Goal: Task Accomplishment & Management: Use online tool/utility

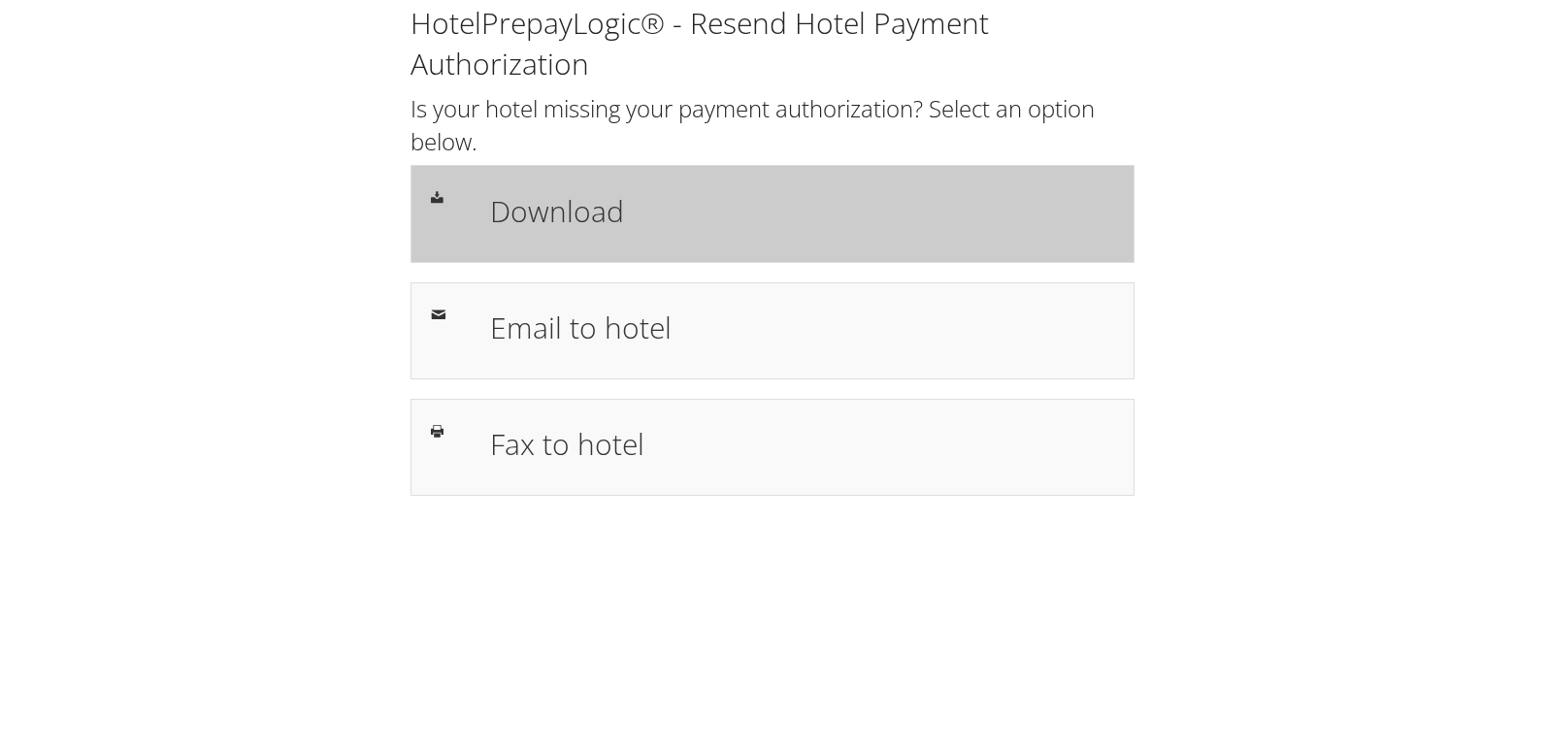
click at [558, 234] on div "Download" at bounding box center [802, 213] width 653 height 56
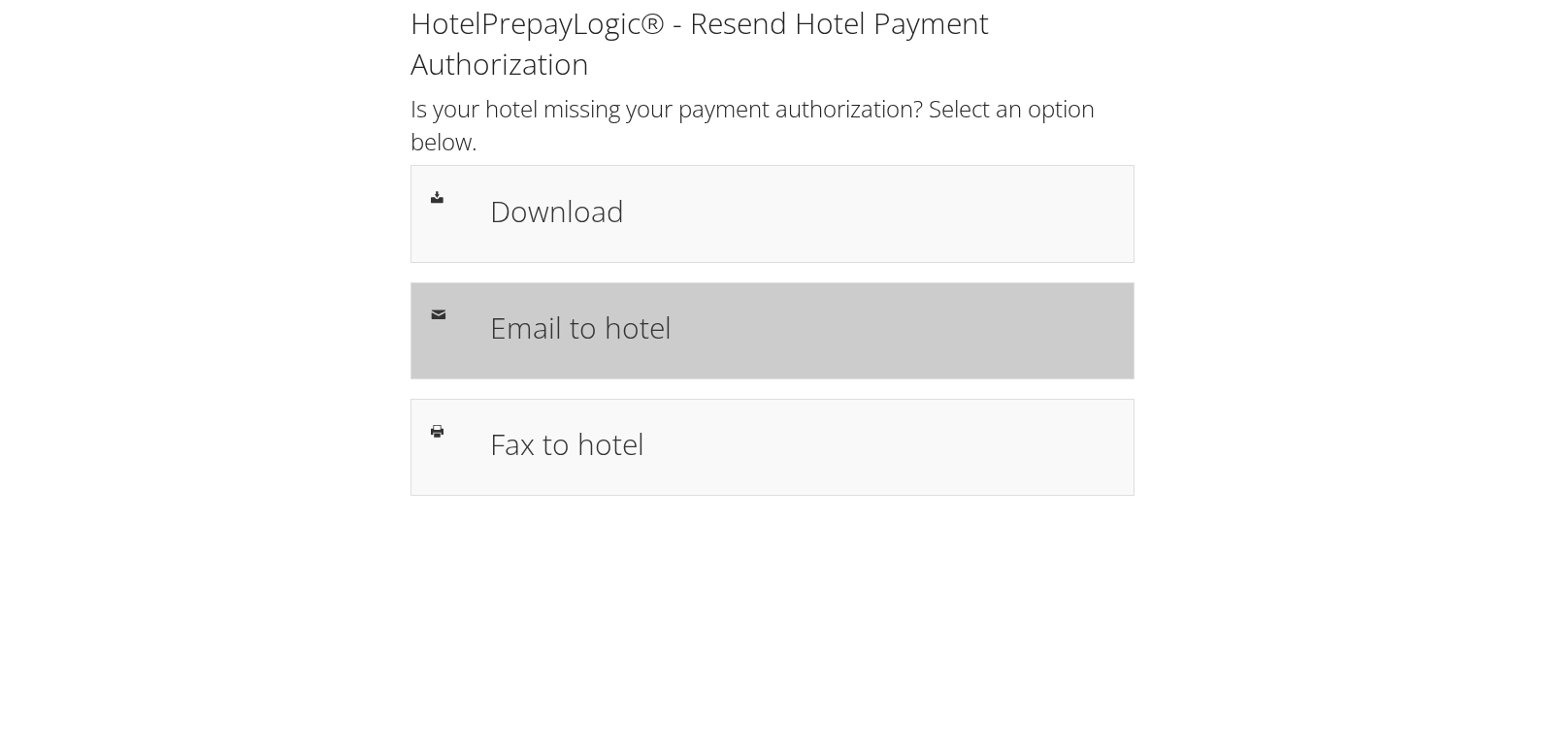
click at [547, 344] on h1 "Email to hotel" at bounding box center [802, 328] width 624 height 44
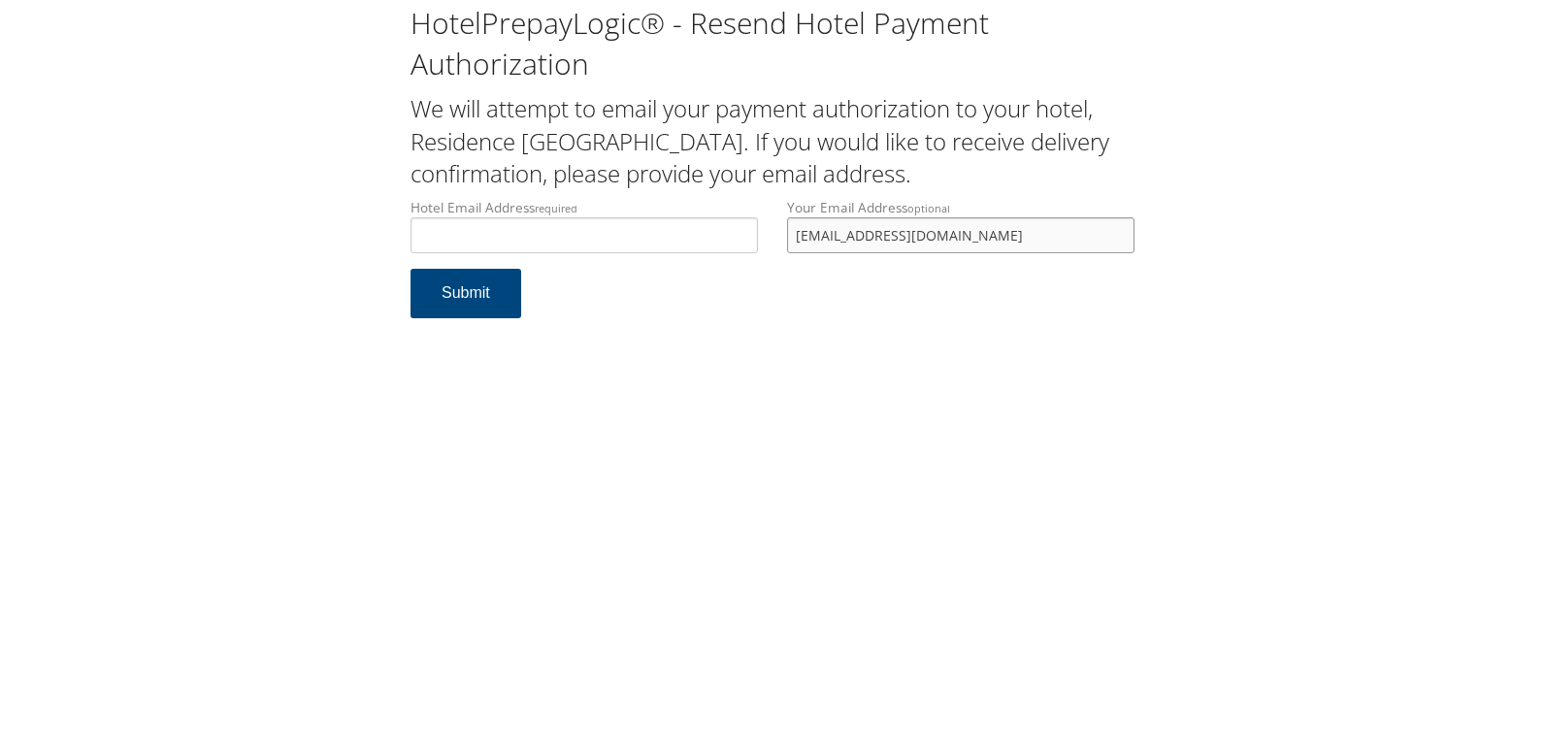
drag, startPoint x: 980, startPoint y: 239, endPoint x: 582, endPoint y: 254, distance: 398.2
click at [582, 254] on div "Hotel Email Address required Hotel email address is required Your Email Address…" at bounding box center [772, 233] width 753 height 71
click at [532, 241] on input "Hotel Email Address required" at bounding box center [584, 235] width 347 height 36
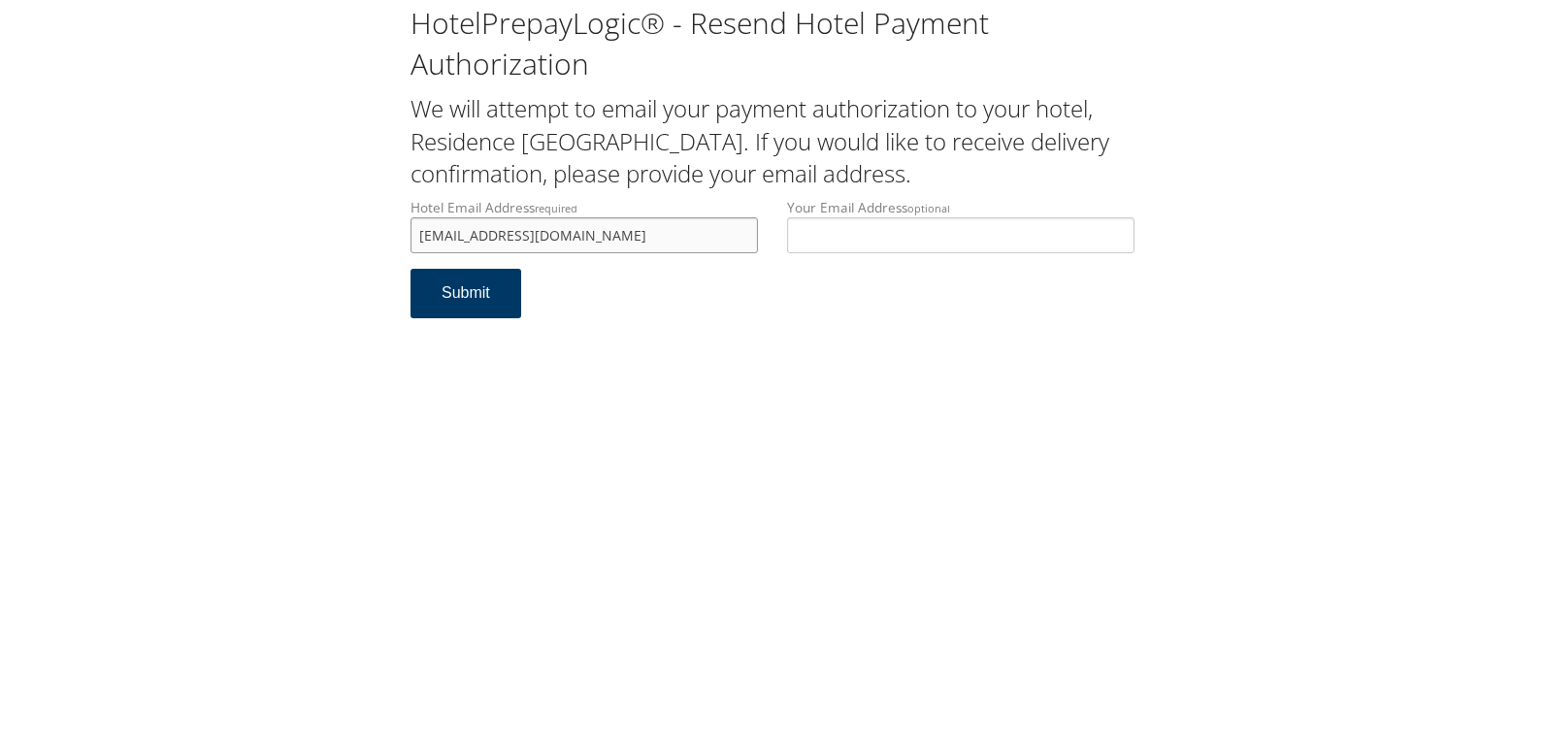
type input "frontdeskbwirp@gmail.com"
click at [469, 303] on button "Submit" at bounding box center [466, 293] width 111 height 49
drag, startPoint x: 617, startPoint y: 239, endPoint x: 379, endPoint y: 234, distance: 238.8
click at [379, 234] on div "HotelPrepayLogic® - Resend Hotel Payment Authorization We will attempt to email…" at bounding box center [772, 169] width 1506 height 338
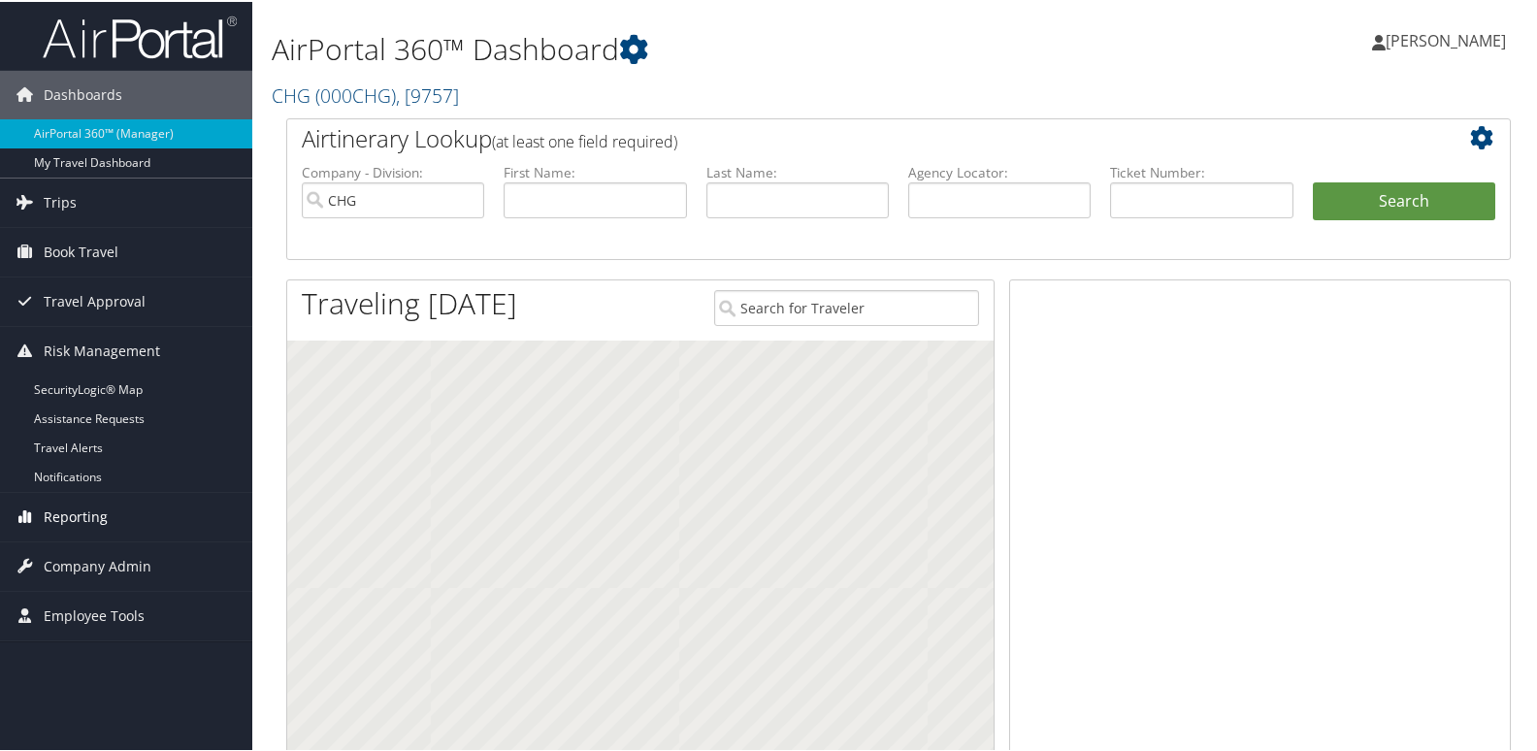
click at [67, 520] on span "Reporting" at bounding box center [76, 515] width 64 height 49
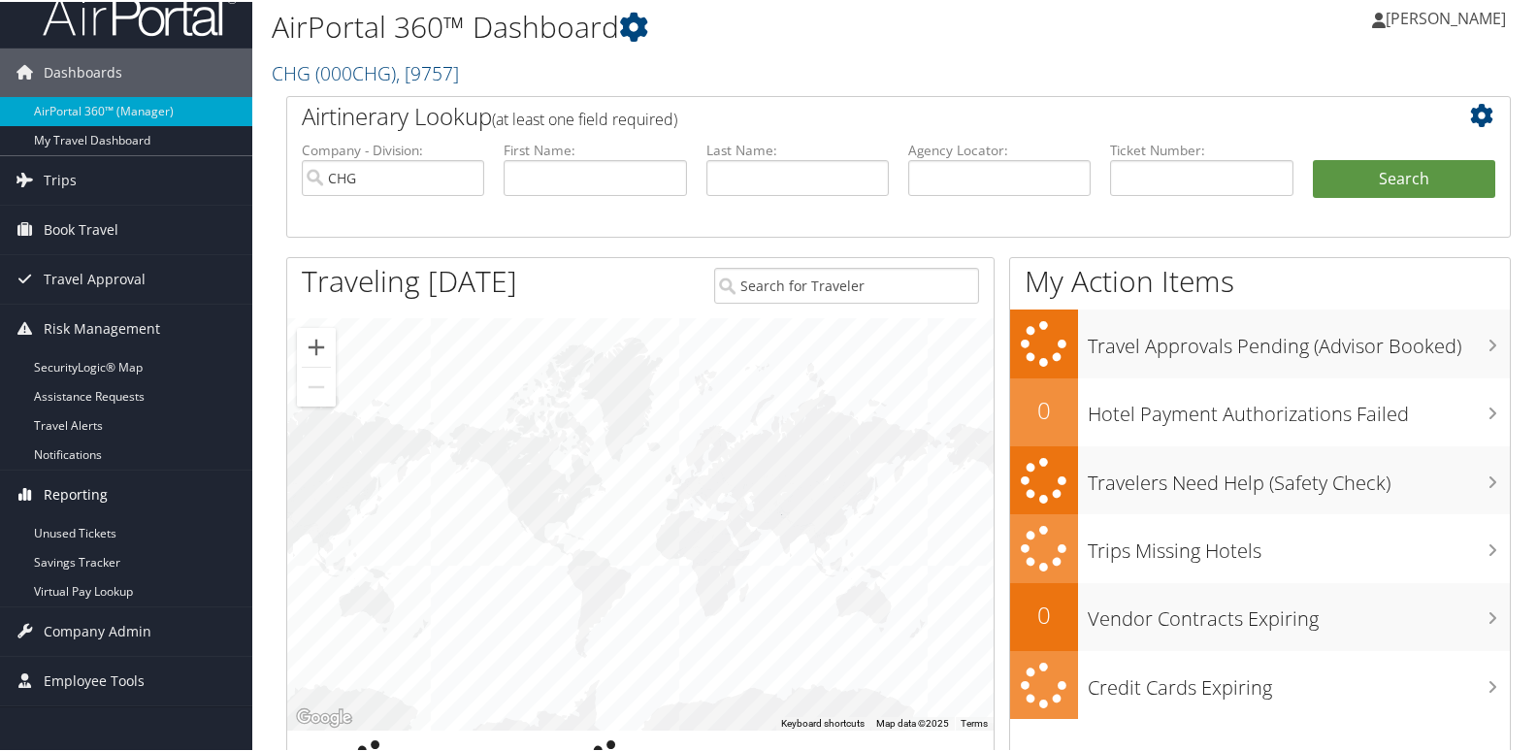
scroll to position [194, 0]
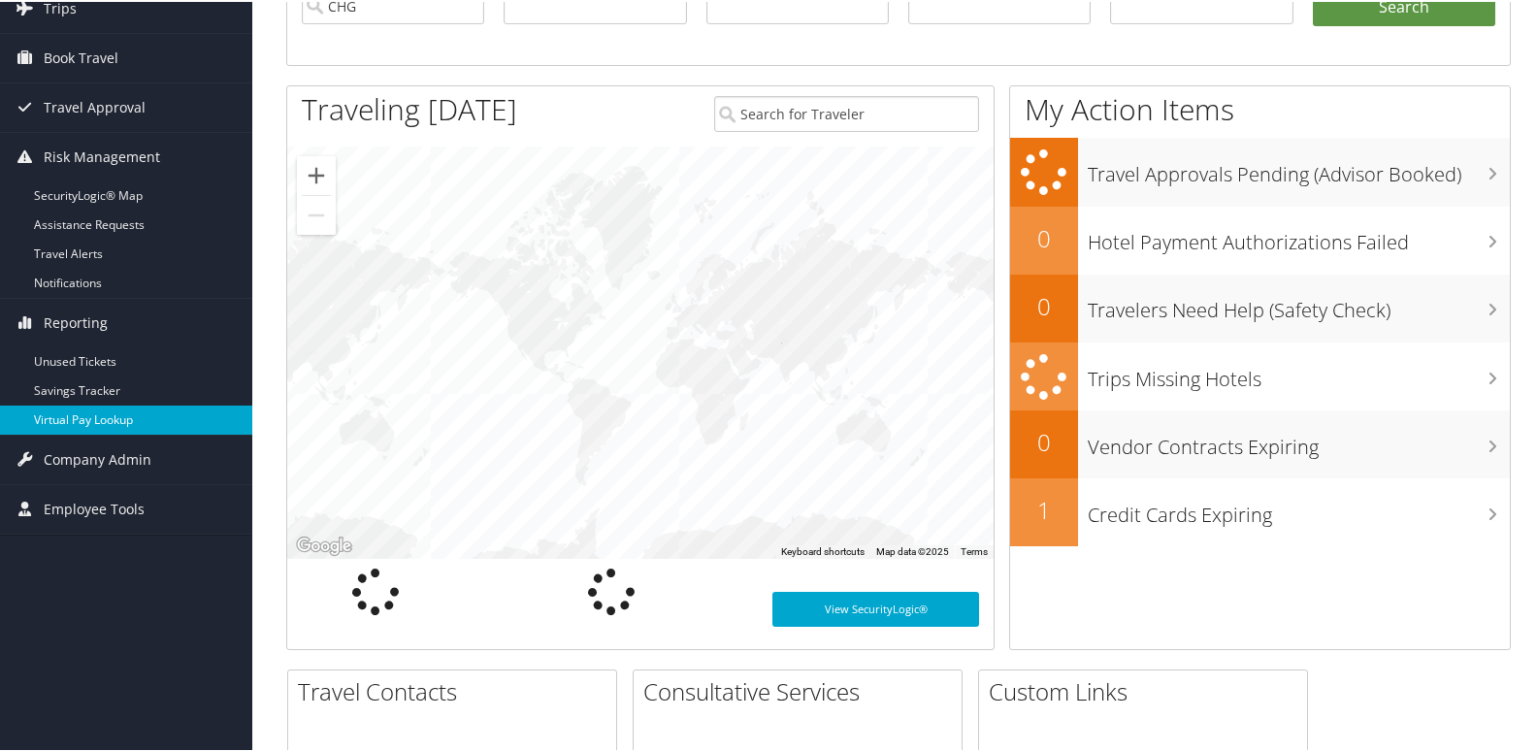
click at [65, 423] on link "Virtual Pay Lookup" at bounding box center [126, 418] width 252 height 29
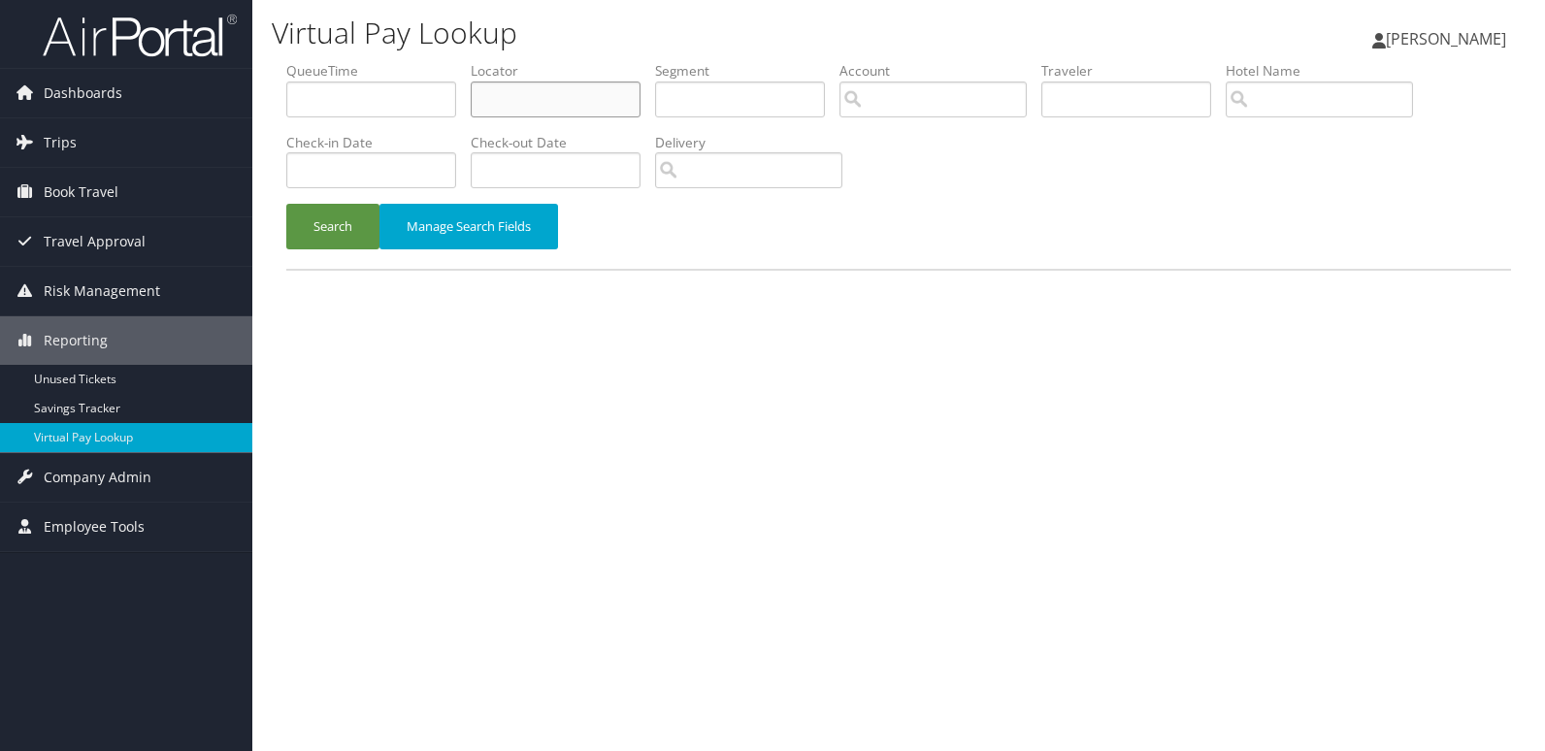
click at [559, 102] on input "text" at bounding box center [556, 100] width 170 height 36
paste input "WXAYYO"
type input "WXAYYO"
drag, startPoint x: 328, startPoint y: 213, endPoint x: 363, endPoint y: 230, distance: 39.1
click at [328, 213] on button "Search" at bounding box center [332, 227] width 93 height 46
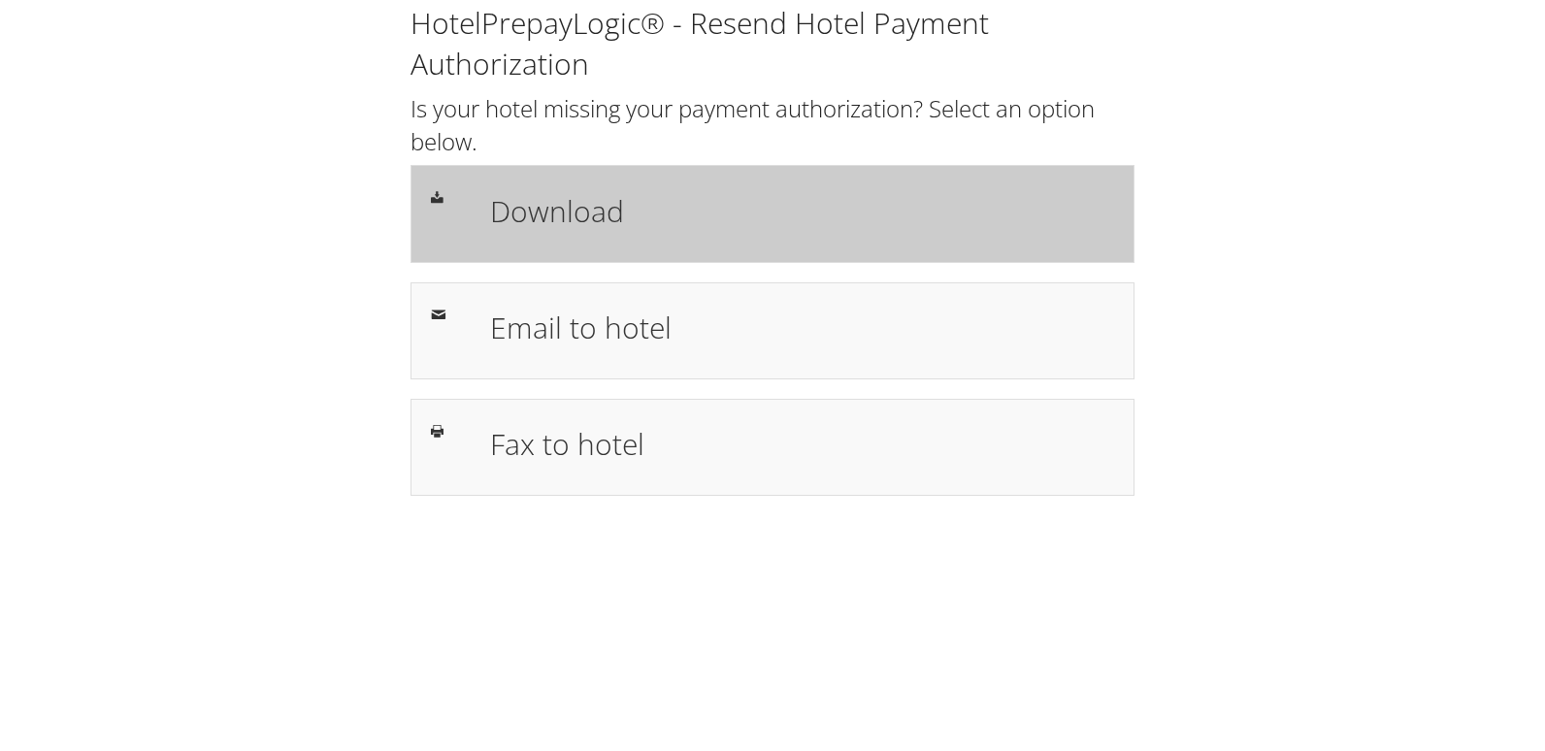
click at [540, 224] on h1 "Download" at bounding box center [802, 211] width 624 height 44
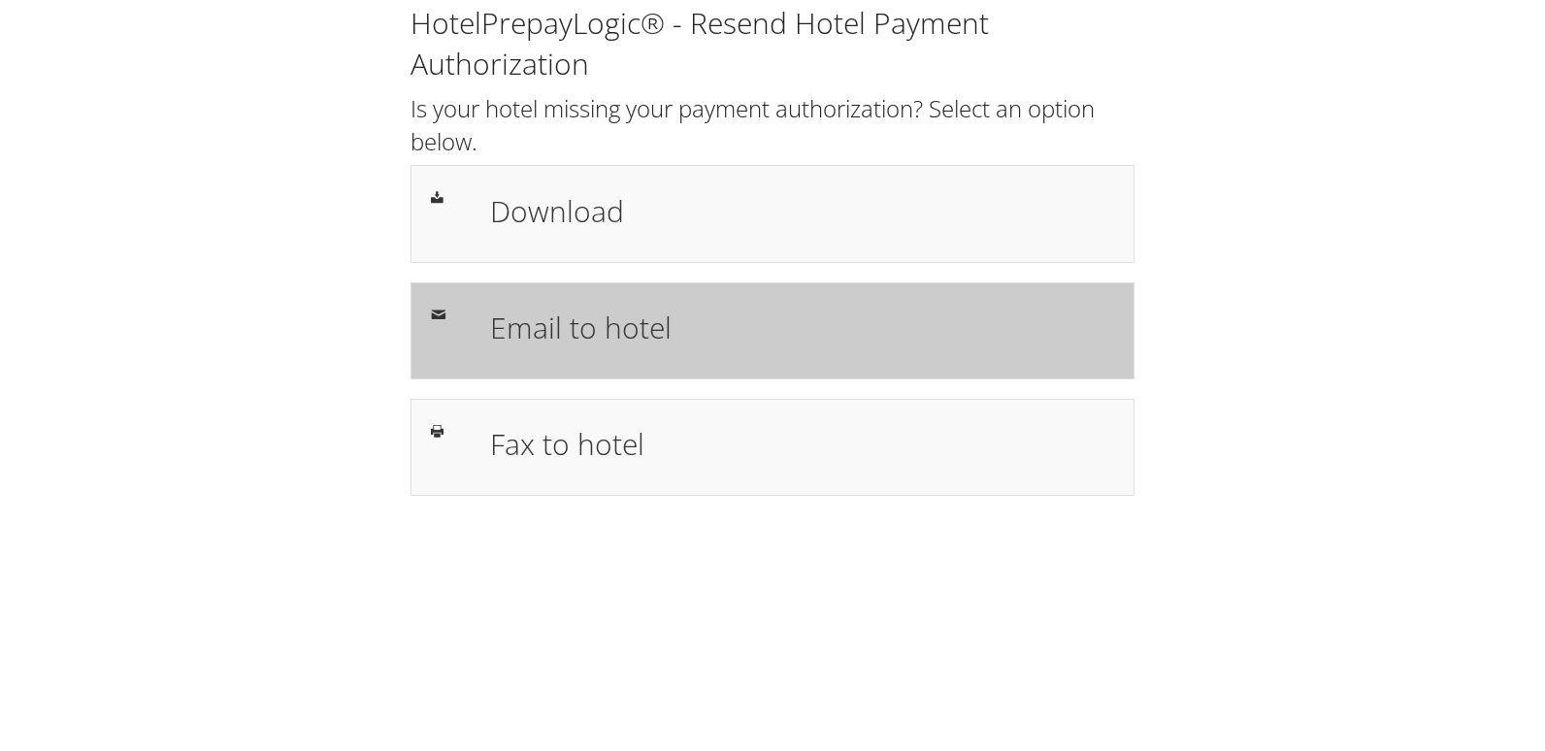
click at [580, 347] on h1 "Email to hotel" at bounding box center [802, 328] width 624 height 44
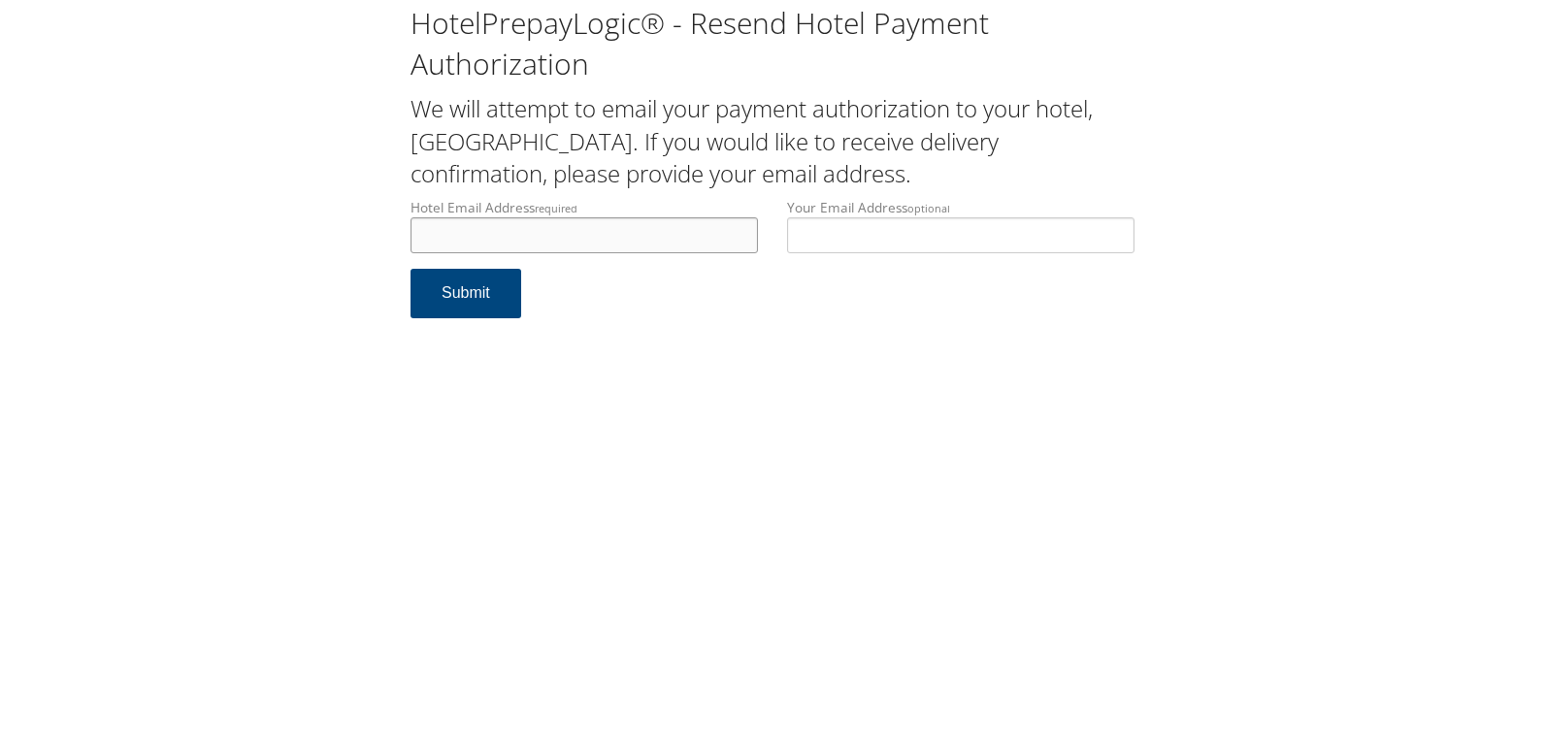
click at [647, 243] on input "Hotel Email Address required" at bounding box center [584, 235] width 347 height 36
type input "fdsup.hampton.memphis@aperturehotels.com"
click at [463, 299] on button "Submit" at bounding box center [466, 293] width 111 height 49
drag, startPoint x: 414, startPoint y: 237, endPoint x: 711, endPoint y: 232, distance: 297.0
click at [711, 232] on input "[EMAIL_ADDRESS][DOMAIN_NAME]" at bounding box center [584, 235] width 347 height 36
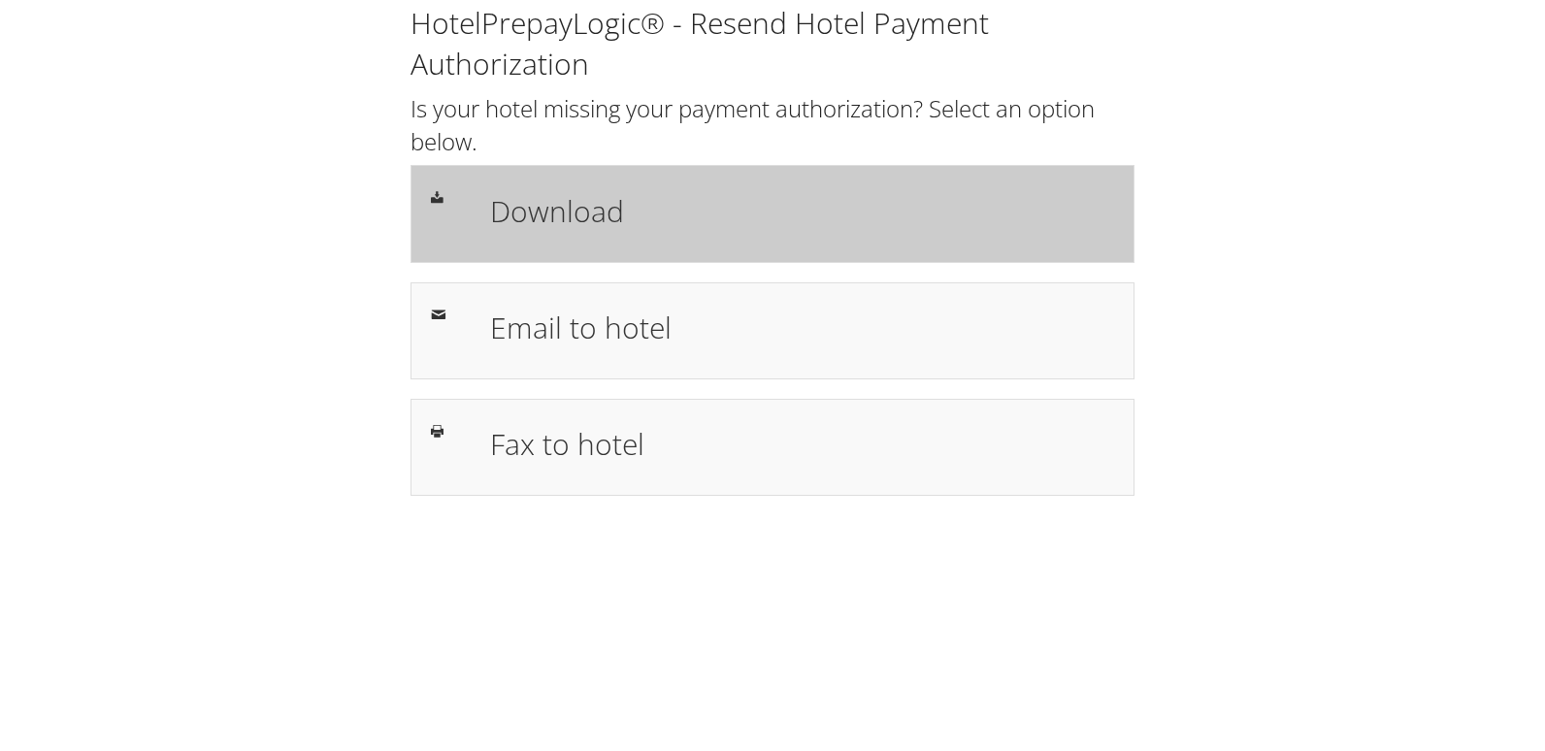
click at [541, 229] on h1 "Download" at bounding box center [802, 211] width 624 height 44
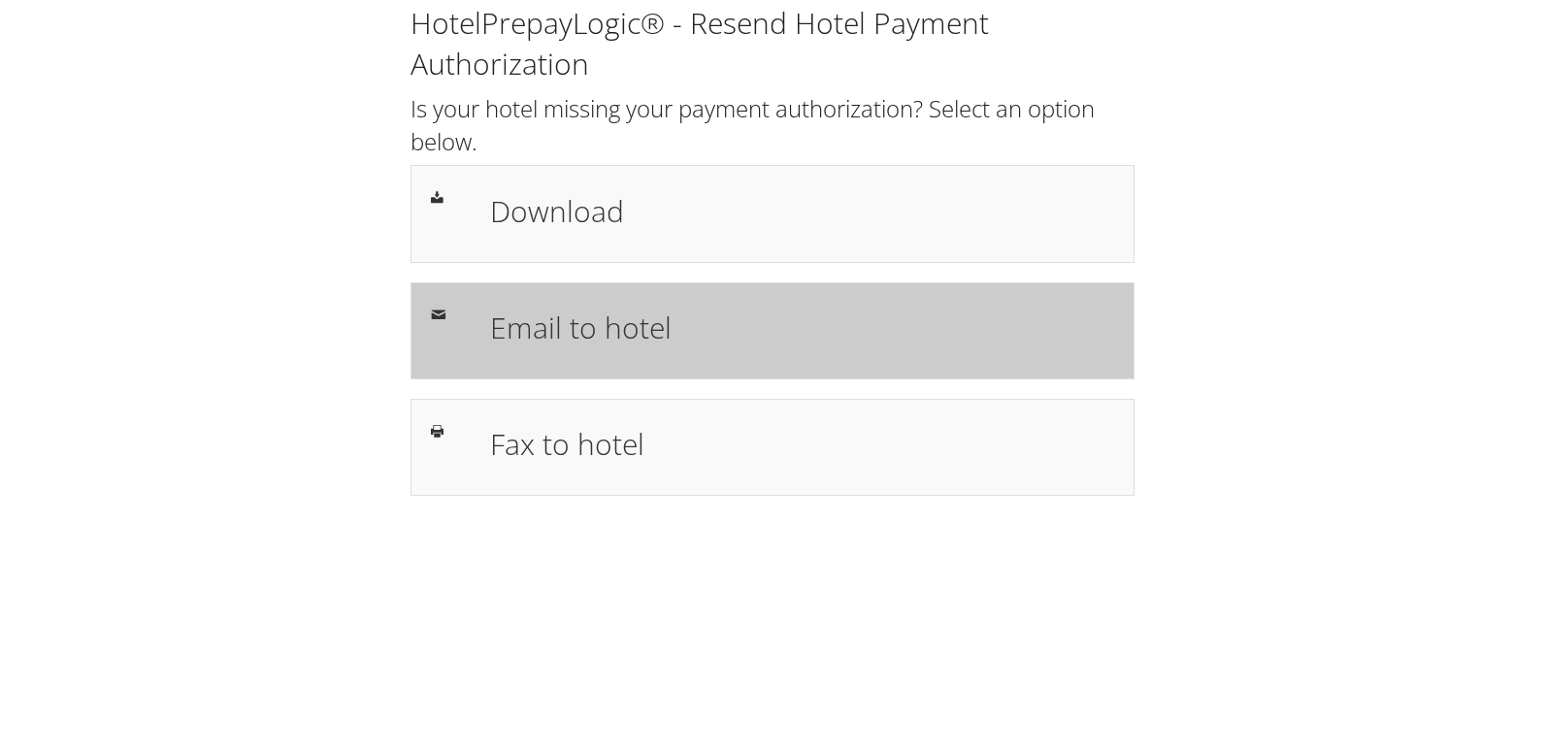
click at [548, 326] on h1 "Email to hotel" at bounding box center [802, 328] width 624 height 44
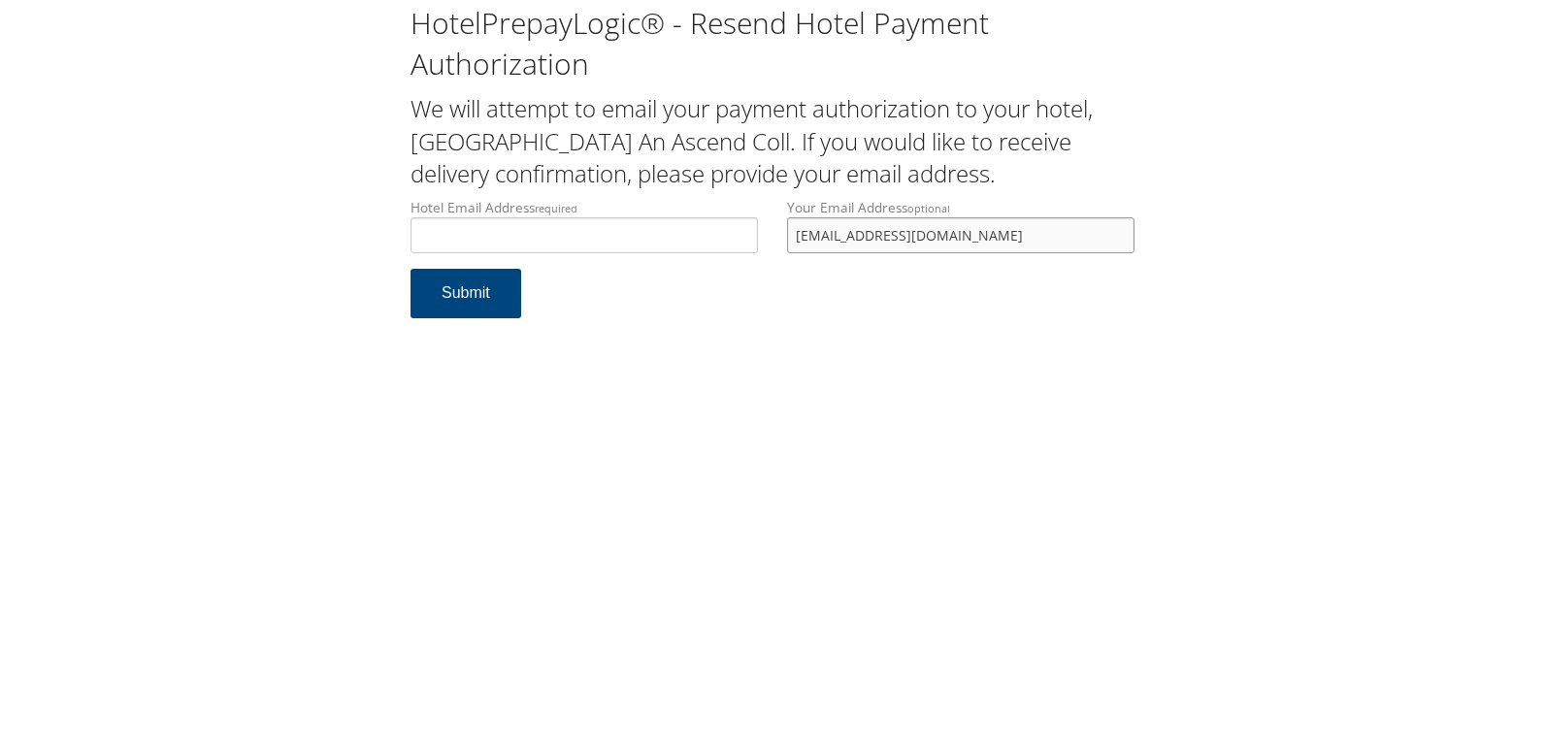
drag, startPoint x: 917, startPoint y: 241, endPoint x: 688, endPoint y: 250, distance: 229.3
click at [688, 250] on div "Hotel Email Address required Hotel email address is required Your Email Address…" at bounding box center [772, 233] width 753 height 71
click at [671, 236] on input "Hotel Email Address required" at bounding box center [584, 235] width 347 height 36
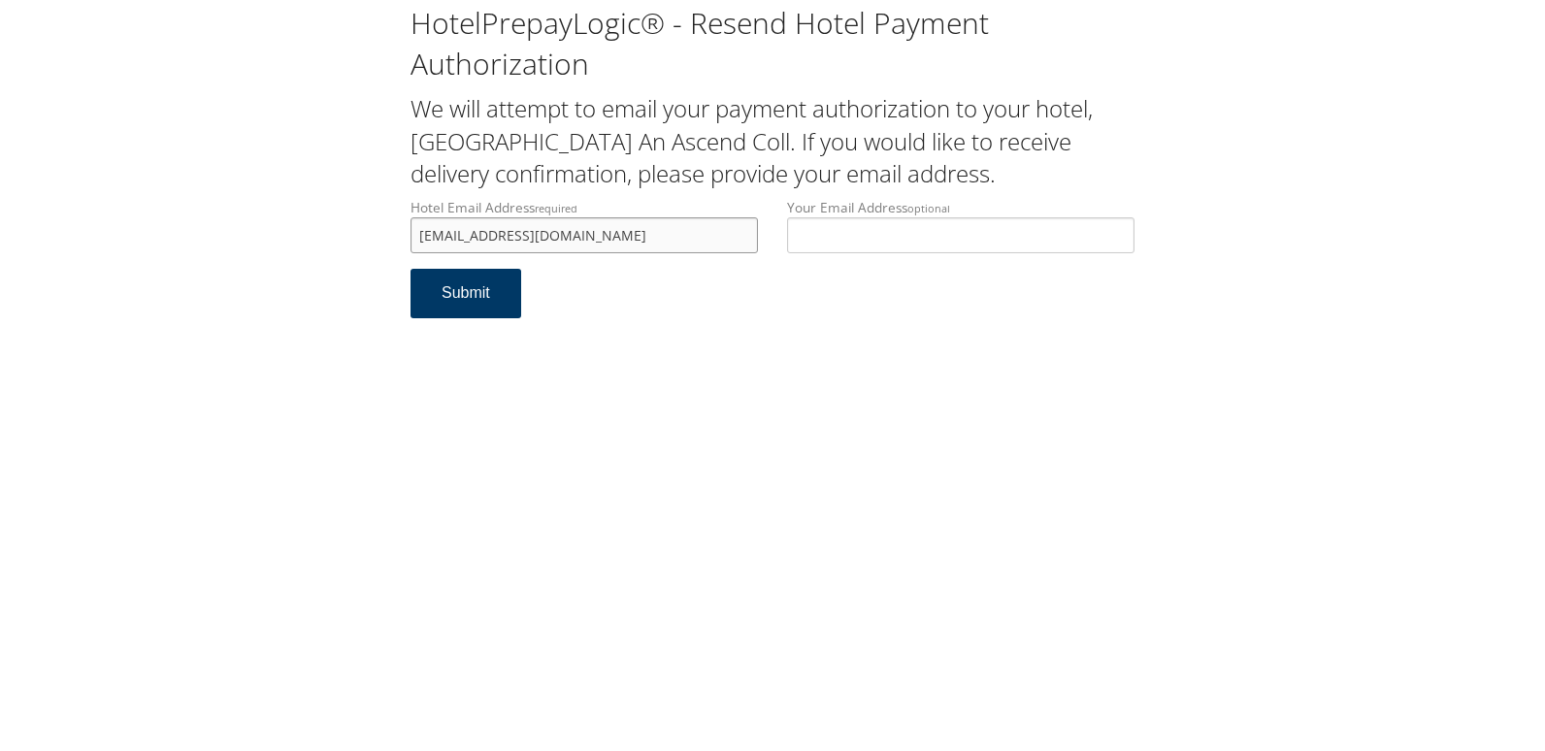
type input "hello@hoteldownstreet.com"
click at [473, 292] on button "Submit" at bounding box center [466, 293] width 111 height 49
drag, startPoint x: 601, startPoint y: 233, endPoint x: 382, endPoint y: 230, distance: 218.4
click at [382, 230] on div "HotelPrepayLogic® - Resend Hotel Payment Authorization We will attempt to email…" at bounding box center [772, 169] width 1506 height 338
type input "hello@hoteldownstreet.com"
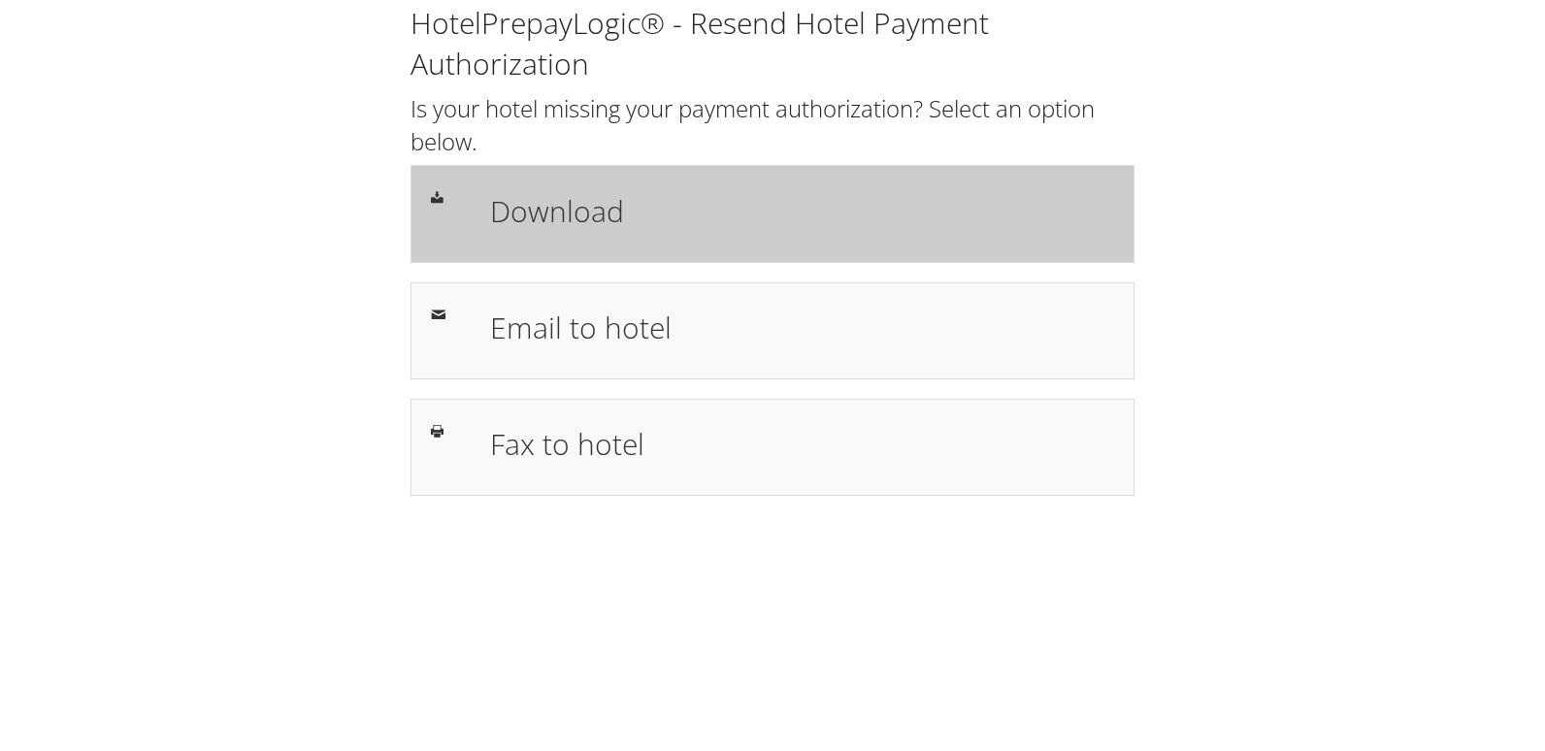
click at [511, 216] on h1 "Download" at bounding box center [802, 211] width 624 height 44
click at [566, 207] on h1 "Download" at bounding box center [802, 211] width 624 height 44
click at [520, 236] on div "Download" at bounding box center [802, 213] width 653 height 56
